Goal: Task Accomplishment & Management: Complete application form

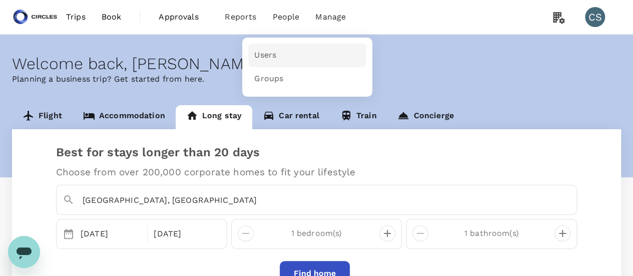
click at [277, 58] on link "Users" at bounding box center [307, 56] width 118 height 24
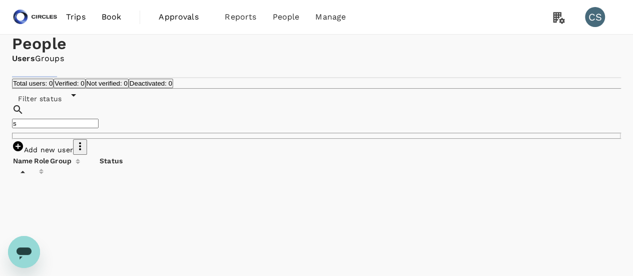
click at [89, 128] on input "s" at bounding box center [55, 124] width 87 height 10
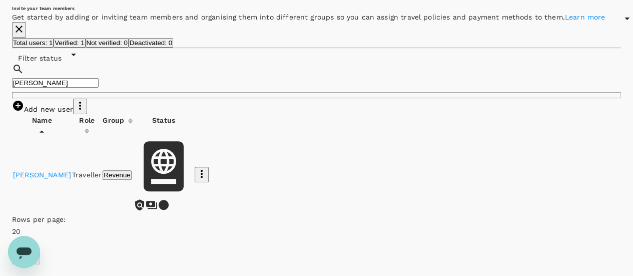
scroll to position [120, 0]
type input "saurab"
click at [336, 114] on div "Add new user" at bounding box center [316, 106] width 609 height 16
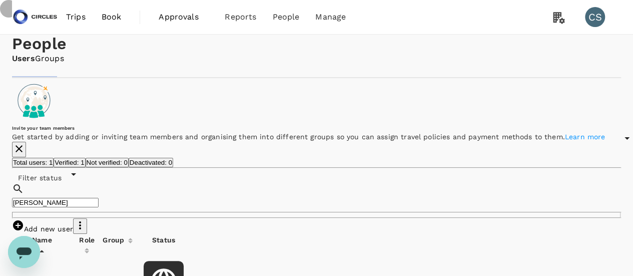
click at [25, 155] on icon "close" at bounding box center [19, 149] width 12 height 12
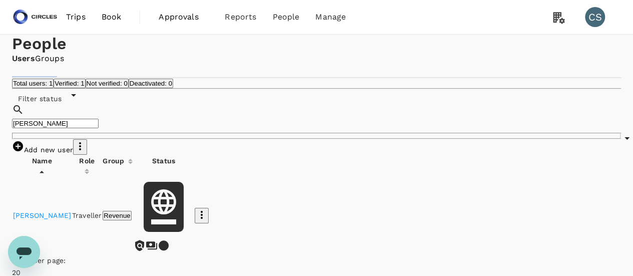
click at [108, 20] on span "Book" at bounding box center [112, 17] width 20 height 12
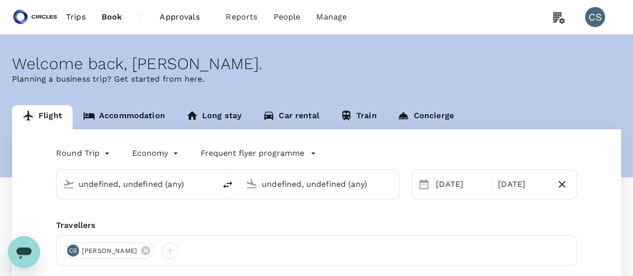
type input "Tokyo, Japan (any)"
type input "Singapore, Singapore (any)"
type input "Tokyo, Japan (any)"
type input "Singapore, Singapore (any)"
type input "Tokyo, Japan (any)"
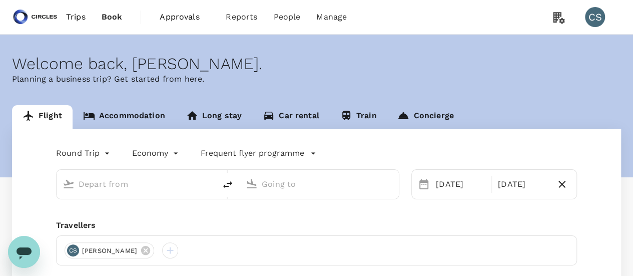
type input "Singapore, Singapore (any)"
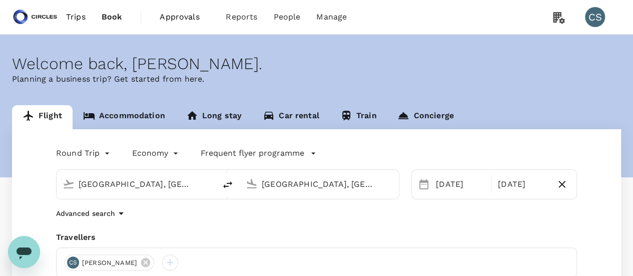
click at [74, 20] on span "Trips" at bounding box center [76, 17] width 20 height 12
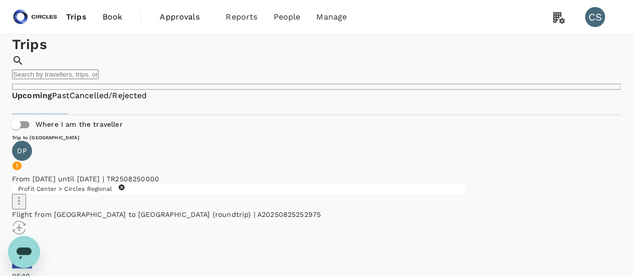
click at [117, 17] on span "Book" at bounding box center [113, 17] width 20 height 12
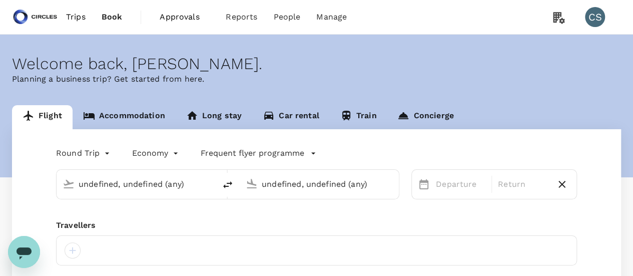
type input "Tokyo, Japan (any)"
type input "Singapore, Singapore (any)"
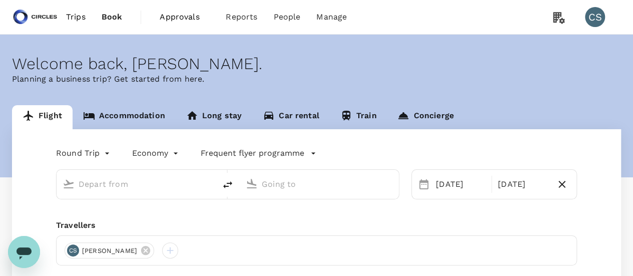
type input "Tokyo, Japan (any)"
type input "Singapore, Singapore (any)"
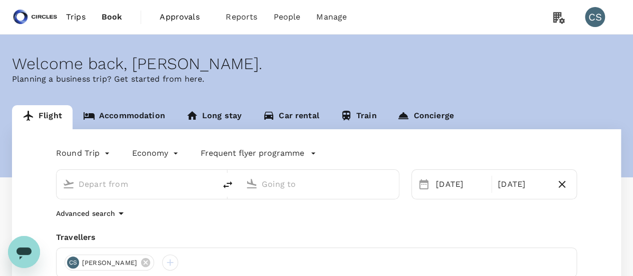
click at [75, 15] on span "Trips" at bounding box center [76, 17] width 20 height 12
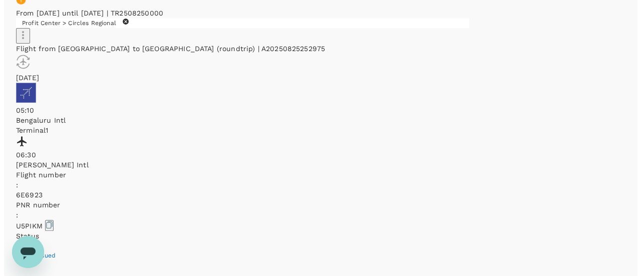
scroll to position [166, 0]
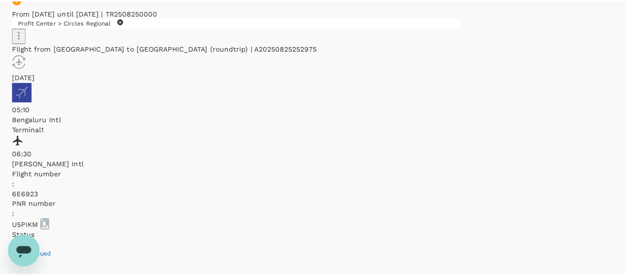
scroll to position [53, 0]
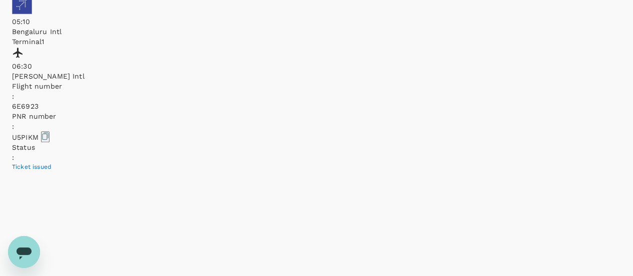
scroll to position [201, 0]
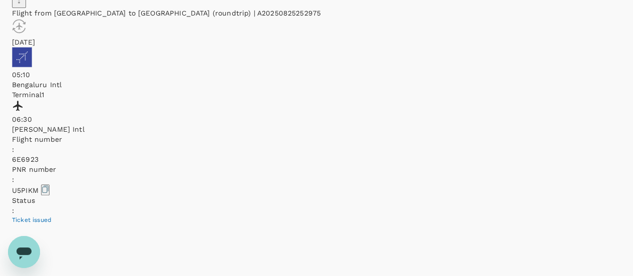
click at [28, 249] on icon "Open messaging window" at bounding box center [24, 253] width 15 height 12
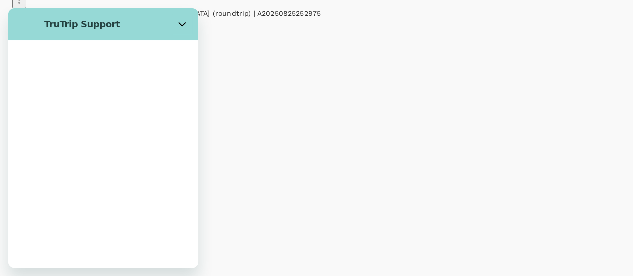
scroll to position [0, 0]
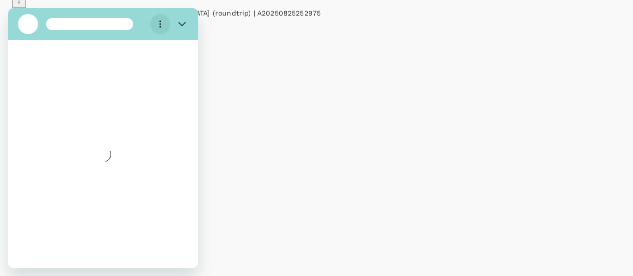
click at [160, 24] on circle "Options menu" at bounding box center [161, 25] width 2 height 2
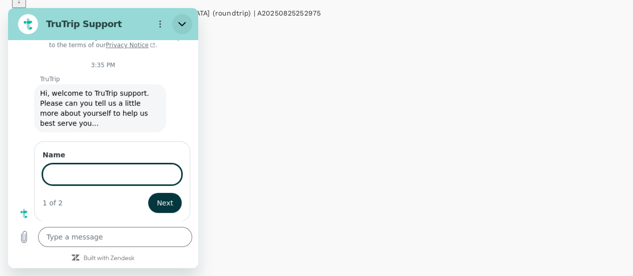
scroll to position [14, 0]
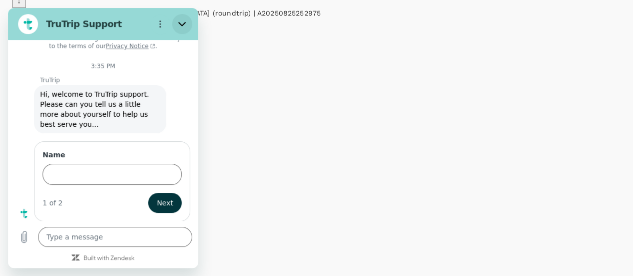
click at [188, 20] on button "Close" at bounding box center [182, 24] width 20 height 20
type textarea "x"
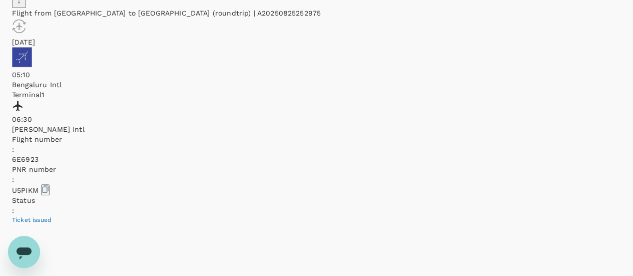
scroll to position [0, 0]
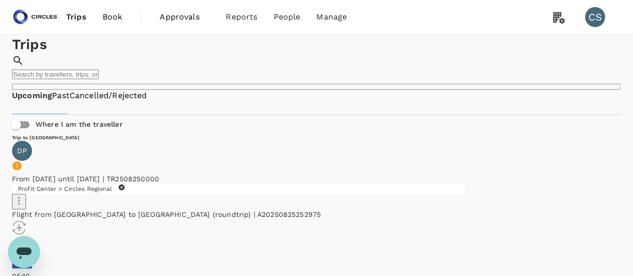
click at [172, 21] on span "Approvals" at bounding box center [185, 17] width 50 height 12
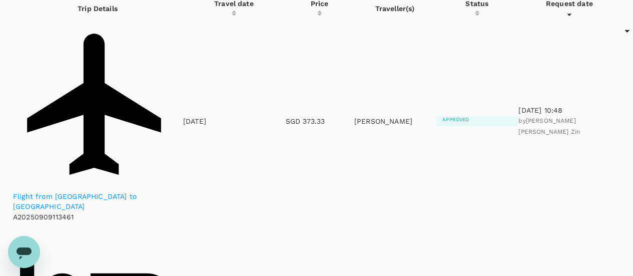
scroll to position [108, 0]
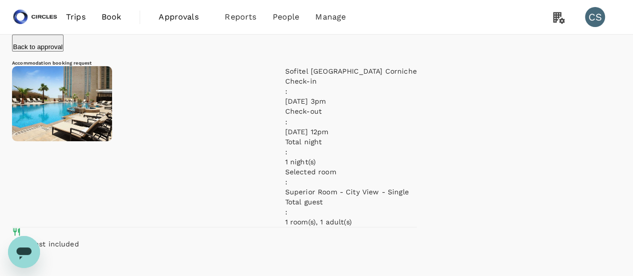
click at [46, 51] on p "Back to approval" at bounding box center [38, 47] width 50 height 8
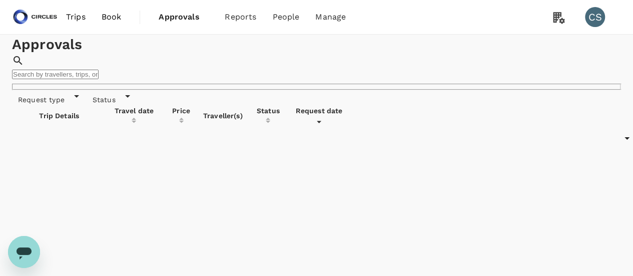
click at [111, 19] on span "Book" at bounding box center [112, 17] width 20 height 12
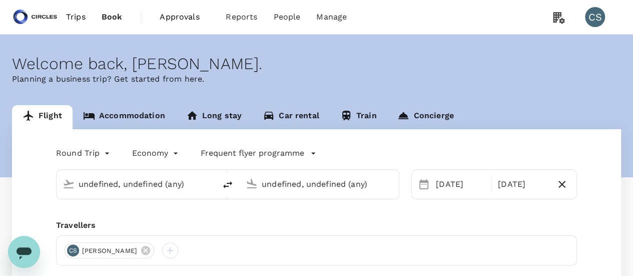
type input "Tokyo, Japan (any)"
type input "Singapore, Singapore (any)"
type input "Tokyo, Japan (any)"
type input "Singapore, Singapore (any)"
type input "Tokyo, Japan (any)"
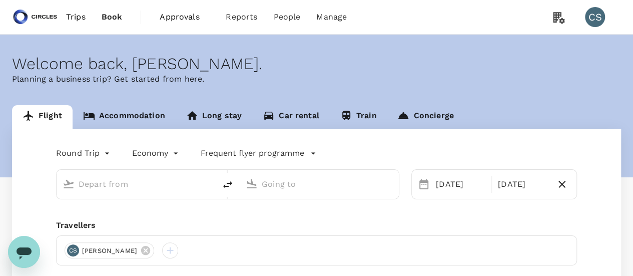
type input "Singapore, Singapore (any)"
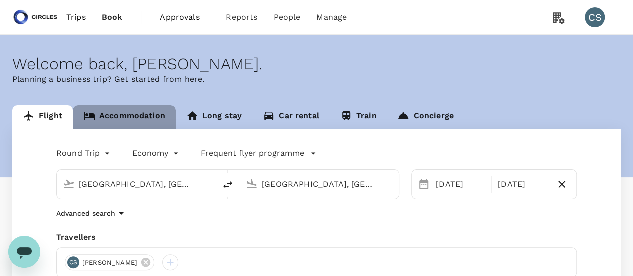
click at [131, 115] on link "Accommodation" at bounding box center [124, 117] width 103 height 24
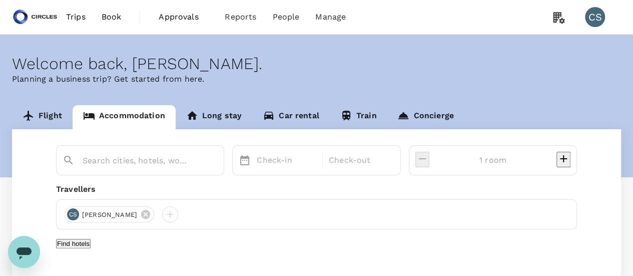
scroll to position [77, 0]
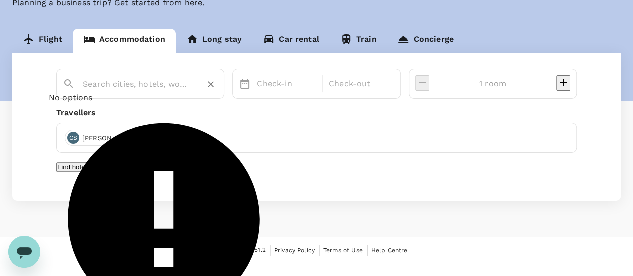
click at [167, 82] on input "text" at bounding box center [136, 84] width 107 height 16
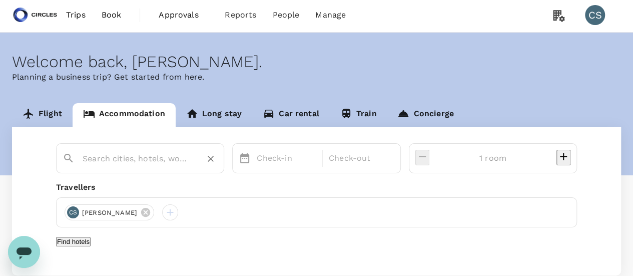
scroll to position [0, 0]
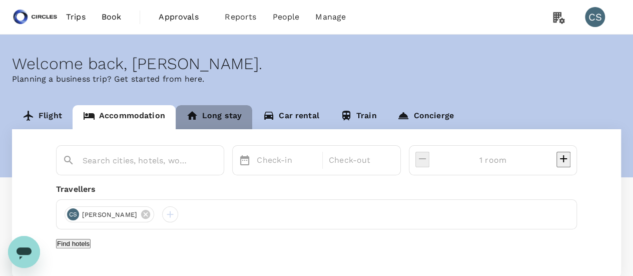
click at [215, 116] on link "Long stay" at bounding box center [214, 117] width 77 height 24
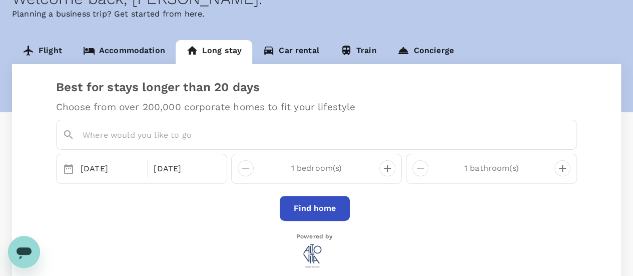
scroll to position [66, 0]
click at [137, 38] on div "Welcome back , Cynthia . Planning a business trip? Get started from here." at bounding box center [316, 40] width 633 height 143
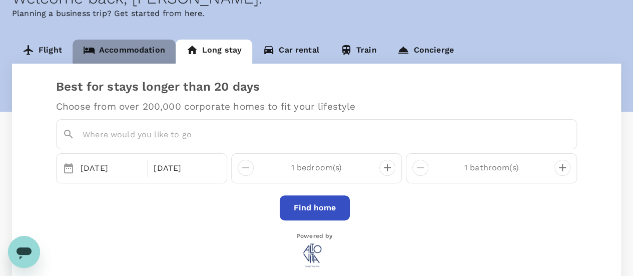
click at [132, 54] on link "Accommodation" at bounding box center [124, 52] width 103 height 24
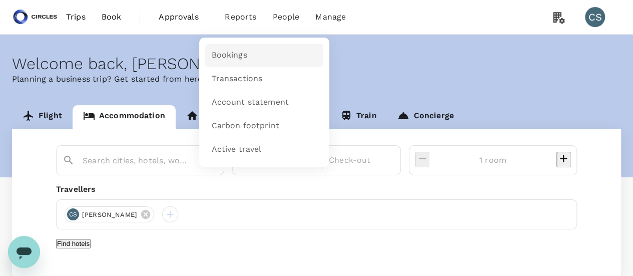
click at [233, 51] on span "Bookings" at bounding box center [229, 56] width 36 height 12
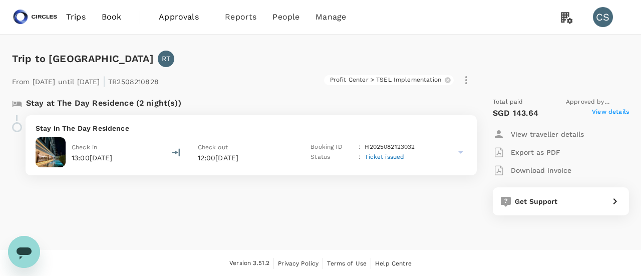
click at [435, 162] on div "Check in 13:00[DATE] Check out 12:00[DATE] Booking ID : H2025082123032 Status :…" at bounding box center [251, 152] width 431 height 30
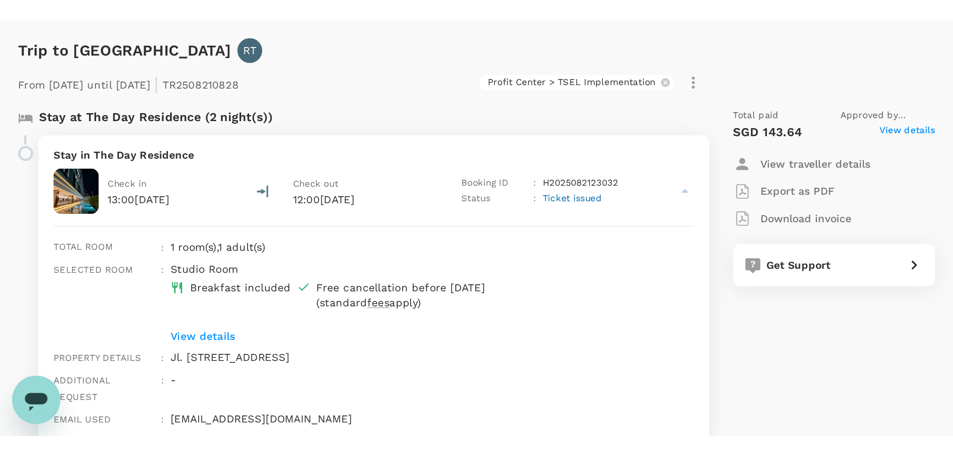
scroll to position [1, 0]
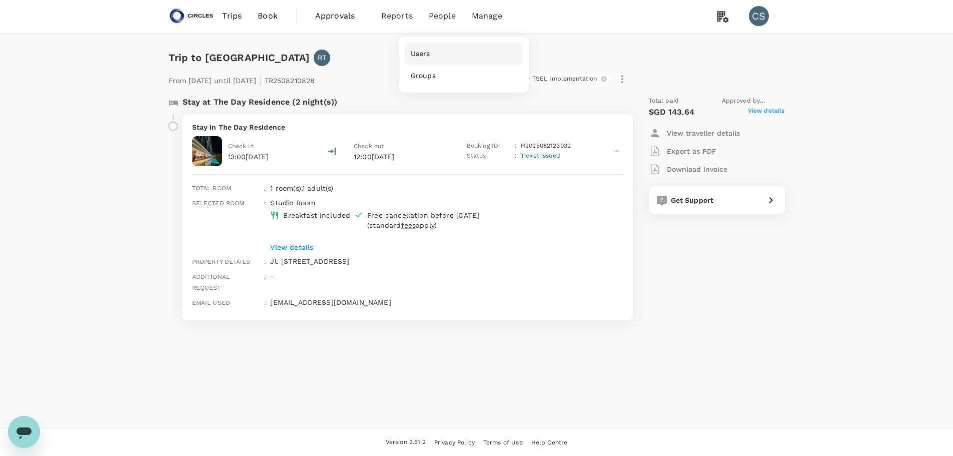
click at [447, 46] on link "Users" at bounding box center [464, 54] width 118 height 22
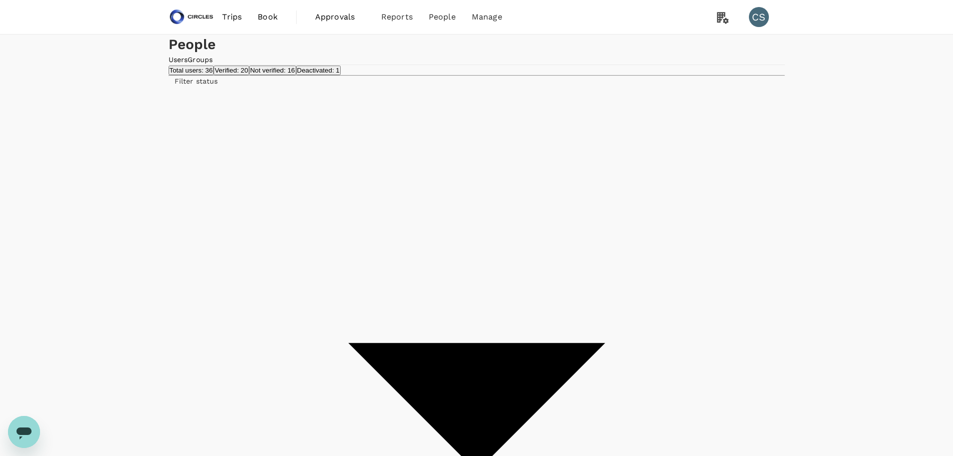
click at [597, 157] on div "Total users: 36 Verified: 20 Not verified: 16 Deactivated: 1 Filter status" at bounding box center [477, 385] width 617 height 640
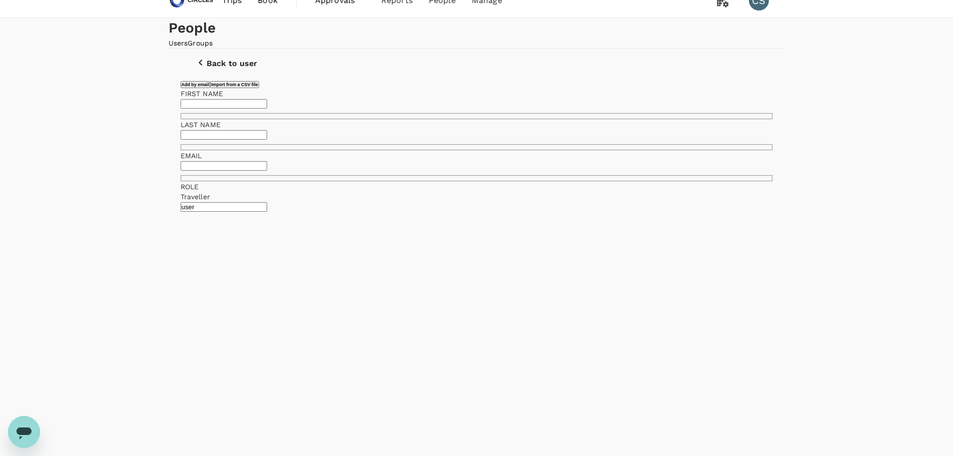
scroll to position [26, 0]
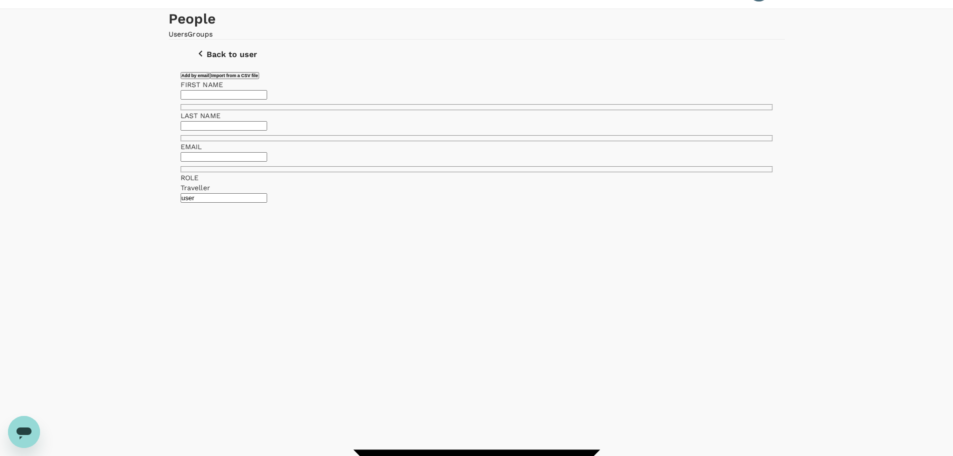
click at [365, 90] on div "FIRST NAME" at bounding box center [477, 85] width 593 height 10
click at [267, 100] on input "text" at bounding box center [224, 95] width 87 height 10
paste input "[PERSON_NAME]"
type input "[PERSON_NAME]"
click at [267, 131] on input "text" at bounding box center [224, 126] width 87 height 10
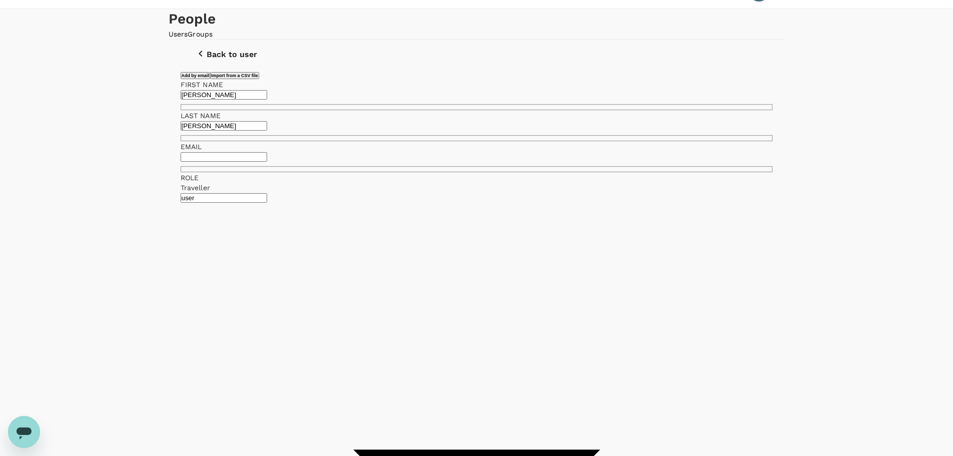
type input "[PERSON_NAME]"
click at [267, 162] on input "text" at bounding box center [224, 157] width 87 height 10
paste input "[DOMAIN_NAME][EMAIL_ADDRESS][DOMAIN_NAME]"
type input "[DOMAIN_NAME][EMAIL_ADDRESS][DOMAIN_NAME]"
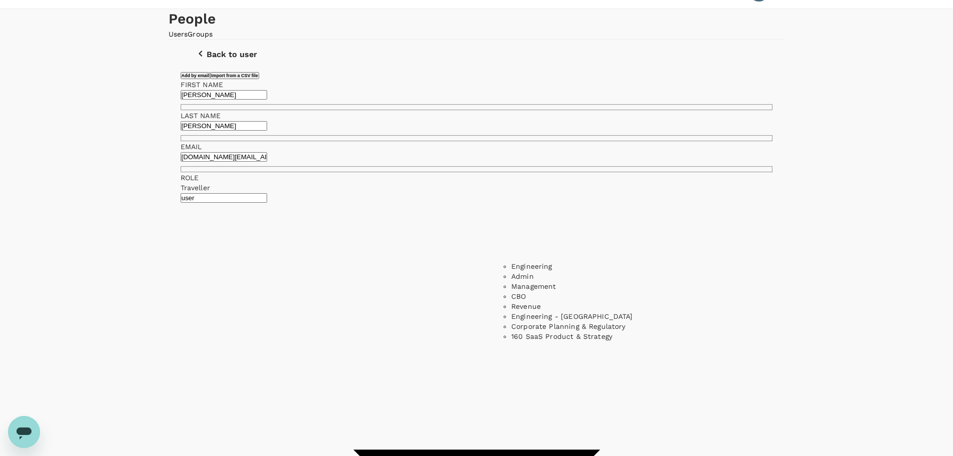
scroll to position [36, 0]
click at [574, 275] on li "Corporate Planning & Regulatory" at bounding box center [584, 326] width 146 height 10
type input "Corporate Planning & Regulatory"
